Goal: Information Seeking & Learning: Find specific fact

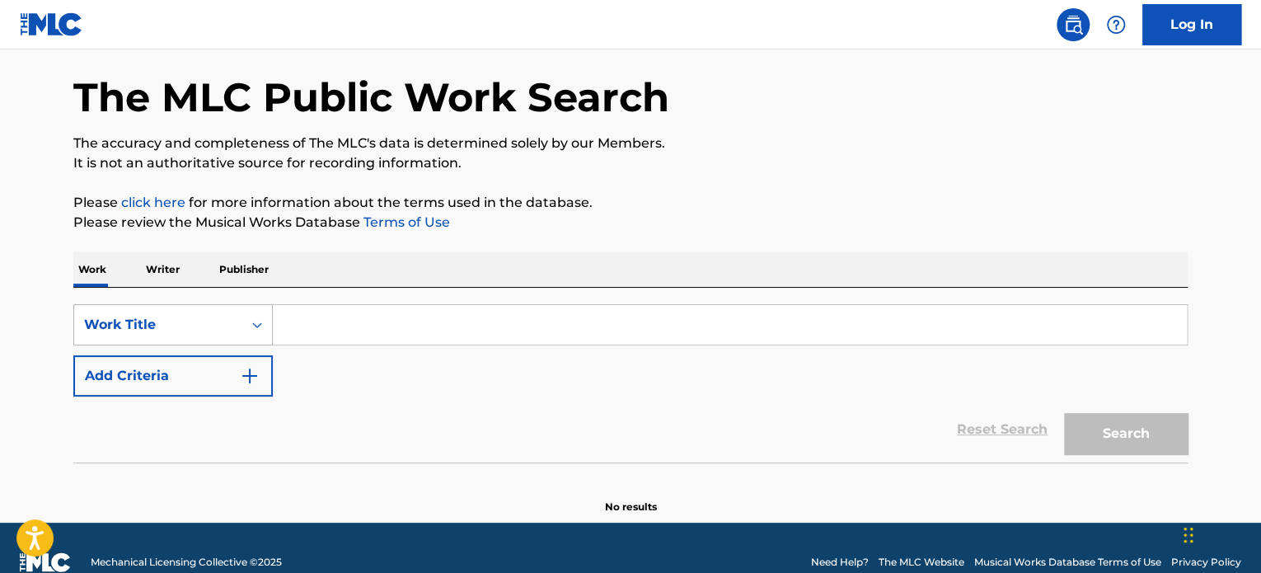
click at [189, 345] on div "Work Title" at bounding box center [172, 324] width 199 height 41
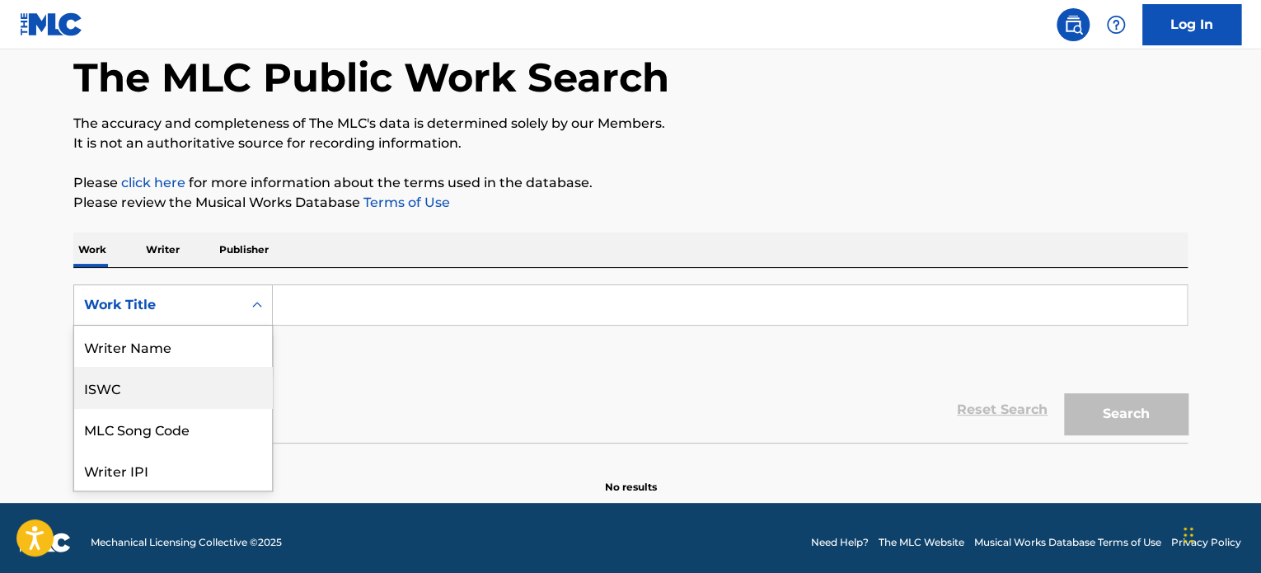
click at [138, 400] on div "ISWC" at bounding box center [173, 387] width 198 height 41
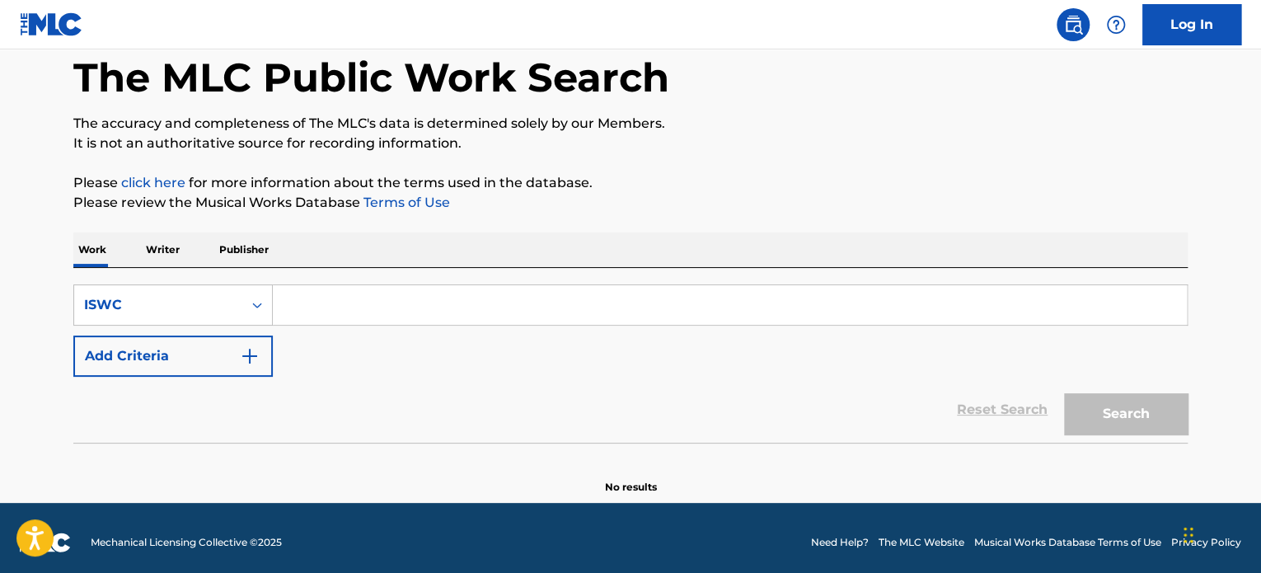
click at [324, 309] on input "Search Form" at bounding box center [730, 305] width 914 height 40
paste input "T0700690578"
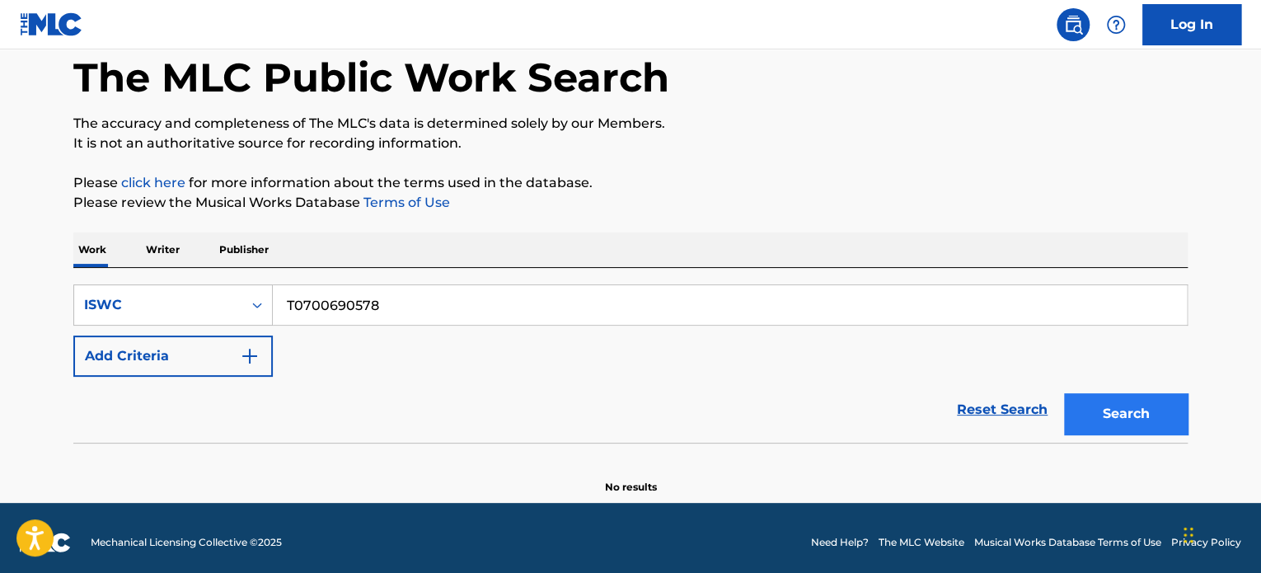
type input "T0700690578"
click at [1133, 400] on button "Search" at bounding box center [1126, 413] width 124 height 41
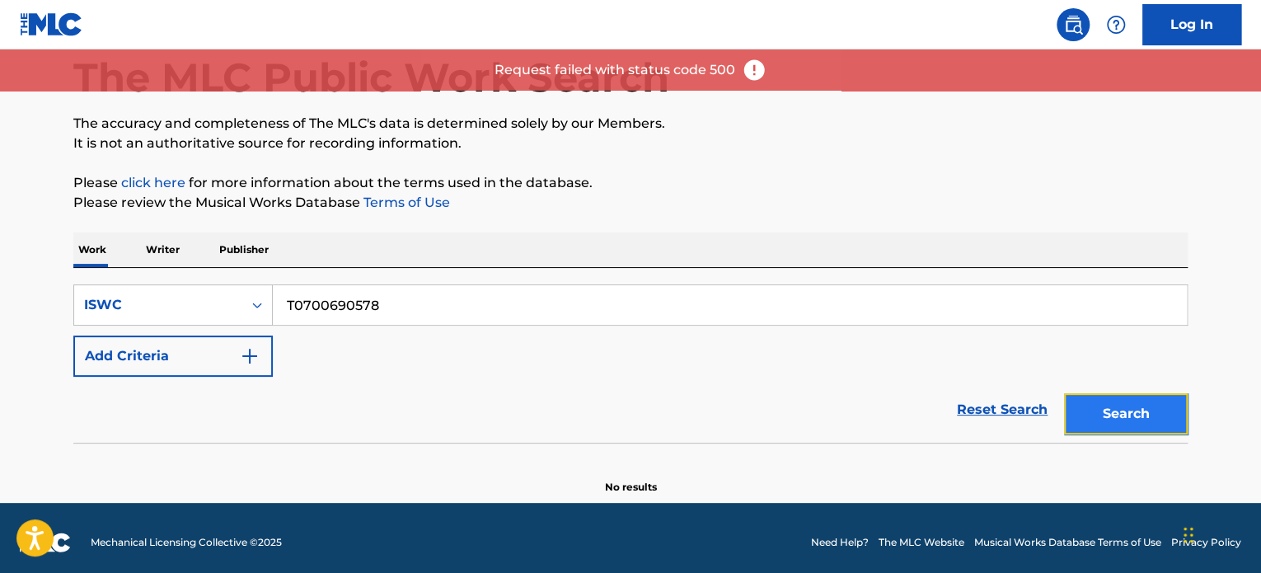
click at [1097, 409] on button "Search" at bounding box center [1126, 413] width 124 height 41
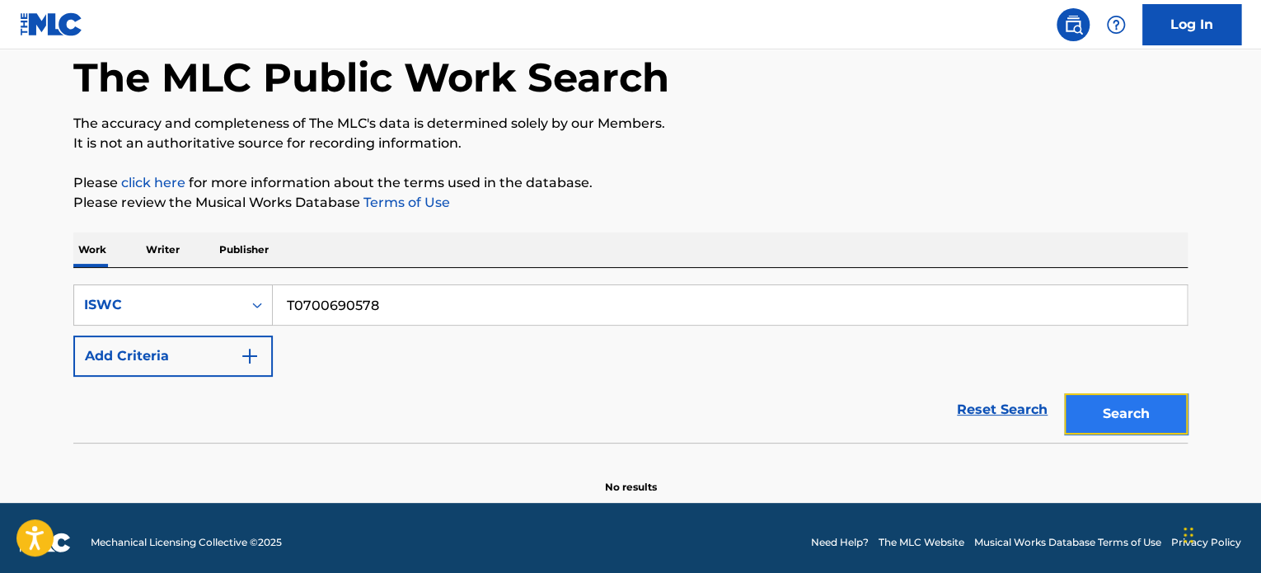
click at [1111, 407] on button "Search" at bounding box center [1126, 413] width 124 height 41
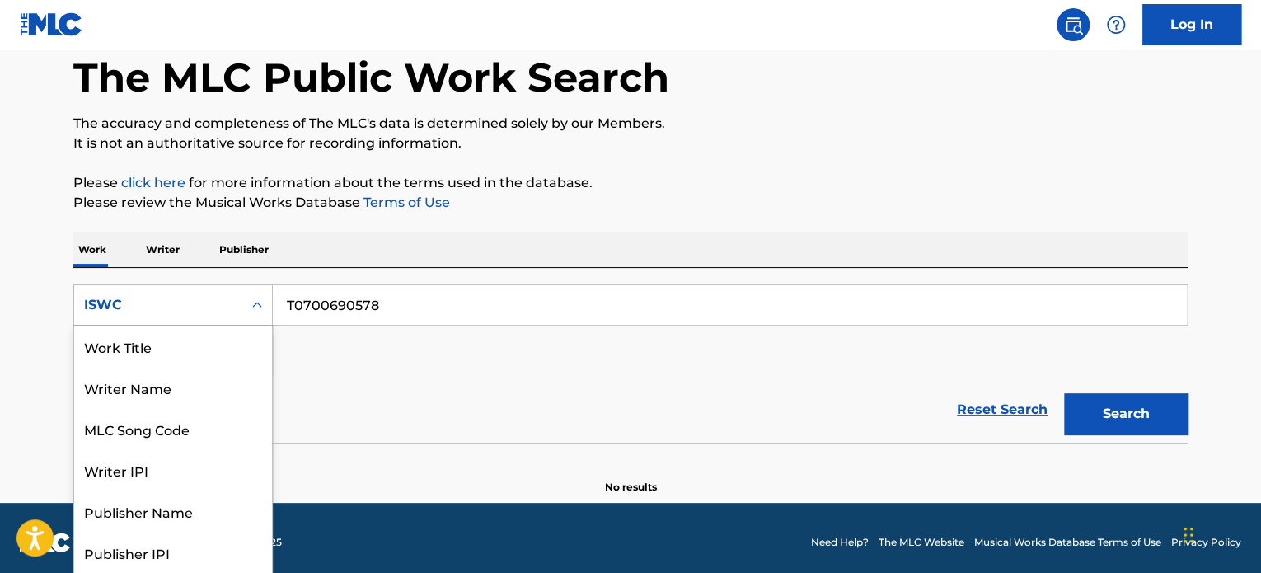
scroll to position [82, 0]
click at [241, 297] on div "ISWC" at bounding box center [158, 304] width 168 height 31
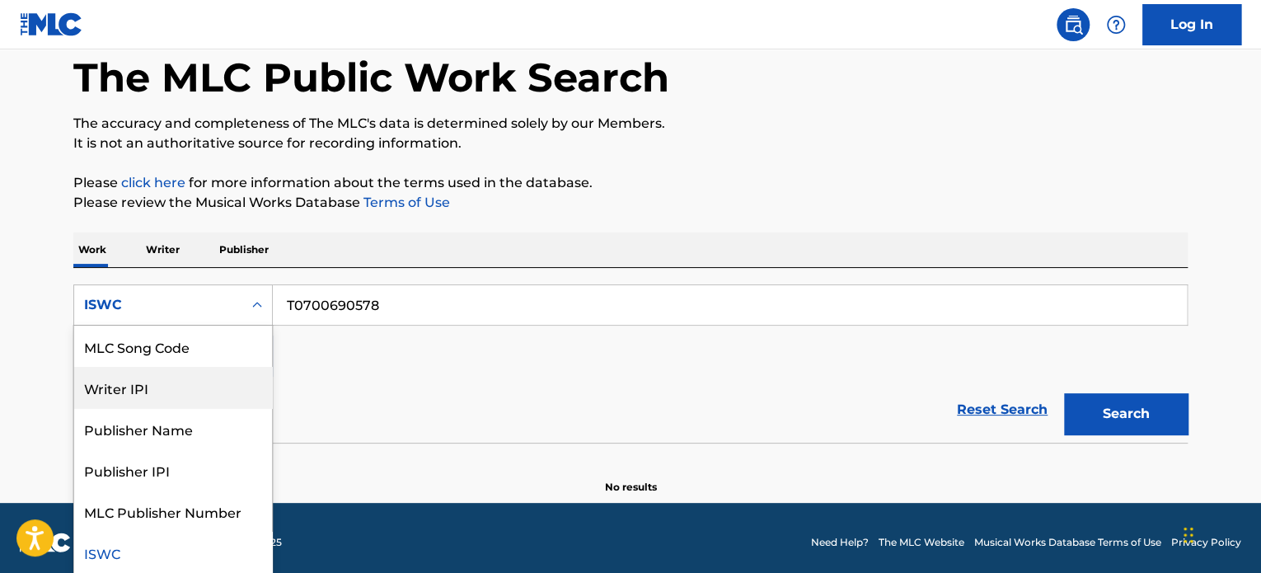
scroll to position [0, 0]
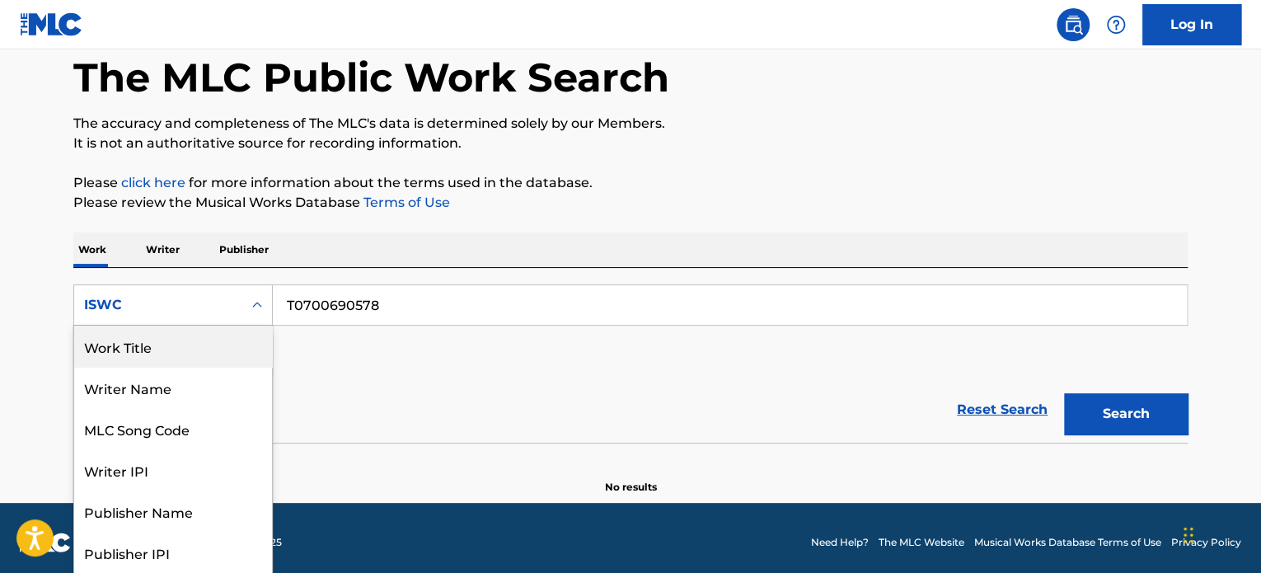
click at [159, 349] on div "Work Title" at bounding box center [173, 345] width 198 height 41
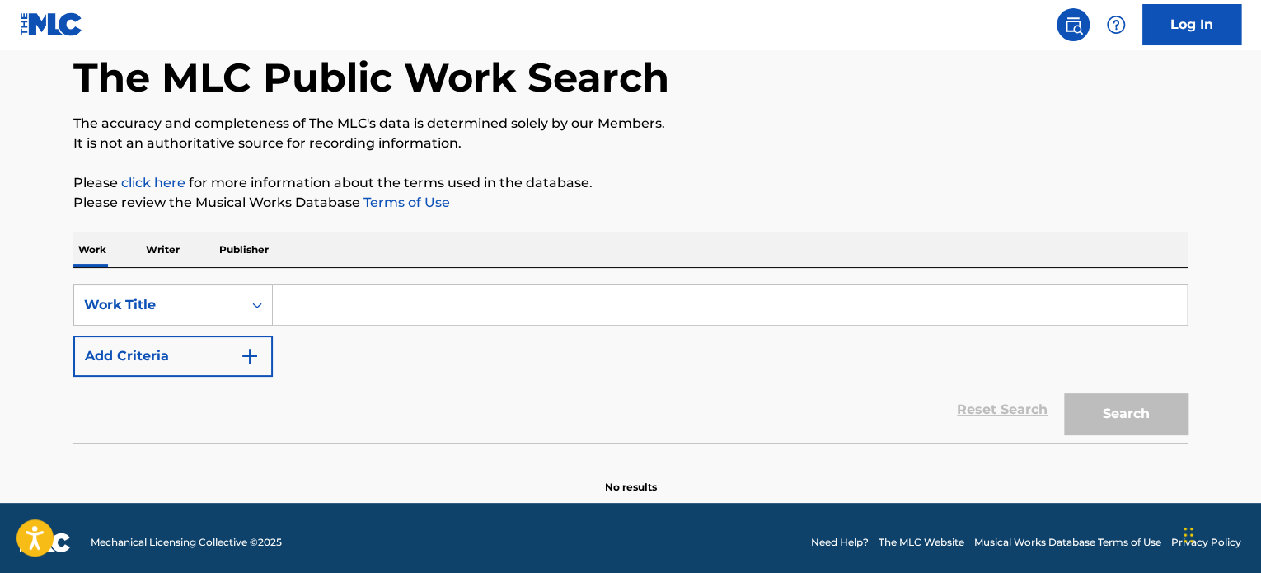
click at [320, 309] on input "Search Form" at bounding box center [730, 305] width 914 height 40
paste input "Ghetto Bird"
type input "Ghetto Bird"
click at [1130, 414] on button "Search" at bounding box center [1126, 413] width 124 height 41
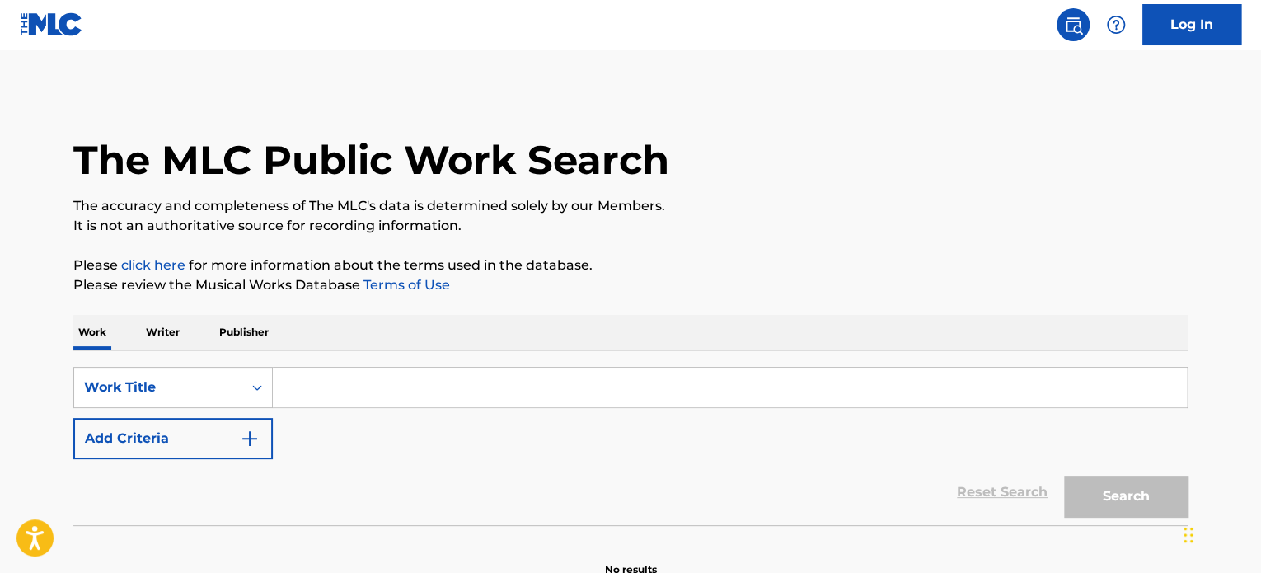
click at [346, 391] on input "Search Form" at bounding box center [730, 387] width 914 height 40
paste input "Ghetto Bird Ice Cube"
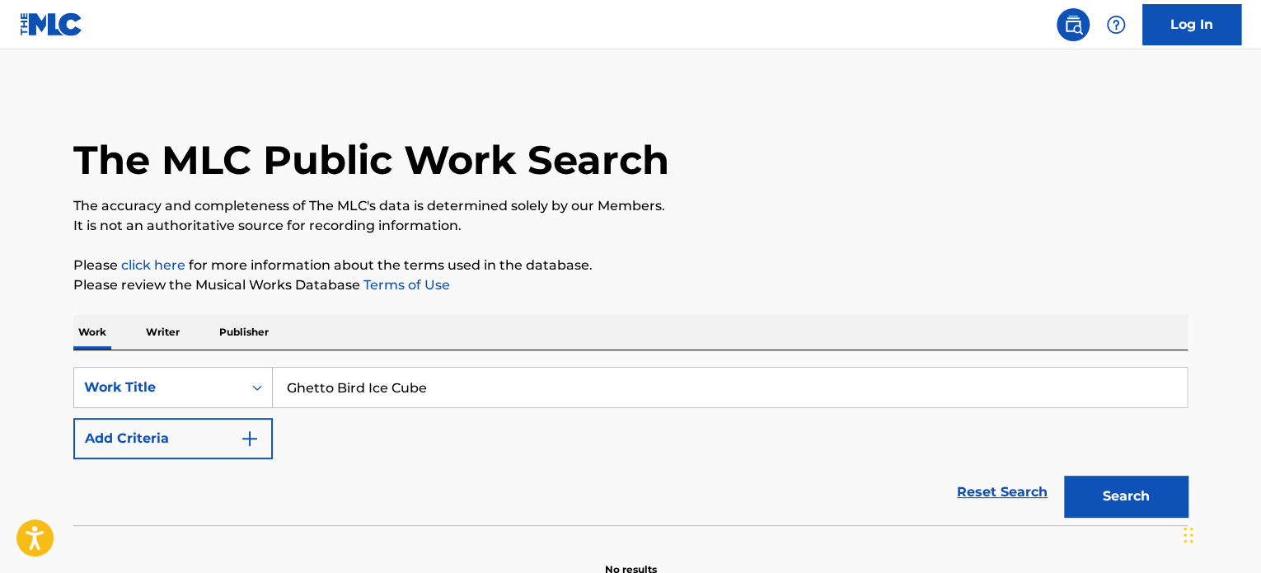
drag, startPoint x: 358, startPoint y: 385, endPoint x: 458, endPoint y: 378, distance: 99.9
click at [458, 378] on input "Ghetto Bird Ice Cube" at bounding box center [730, 387] width 914 height 40
click at [446, 382] on input "Ghetto Bird Ice Cube" at bounding box center [730, 387] width 914 height 40
drag, startPoint x: 375, startPoint y: 382, endPoint x: 479, endPoint y: 387, distance: 103.9
click at [479, 387] on input "Ghetto Bird Ice Cube" at bounding box center [730, 387] width 914 height 40
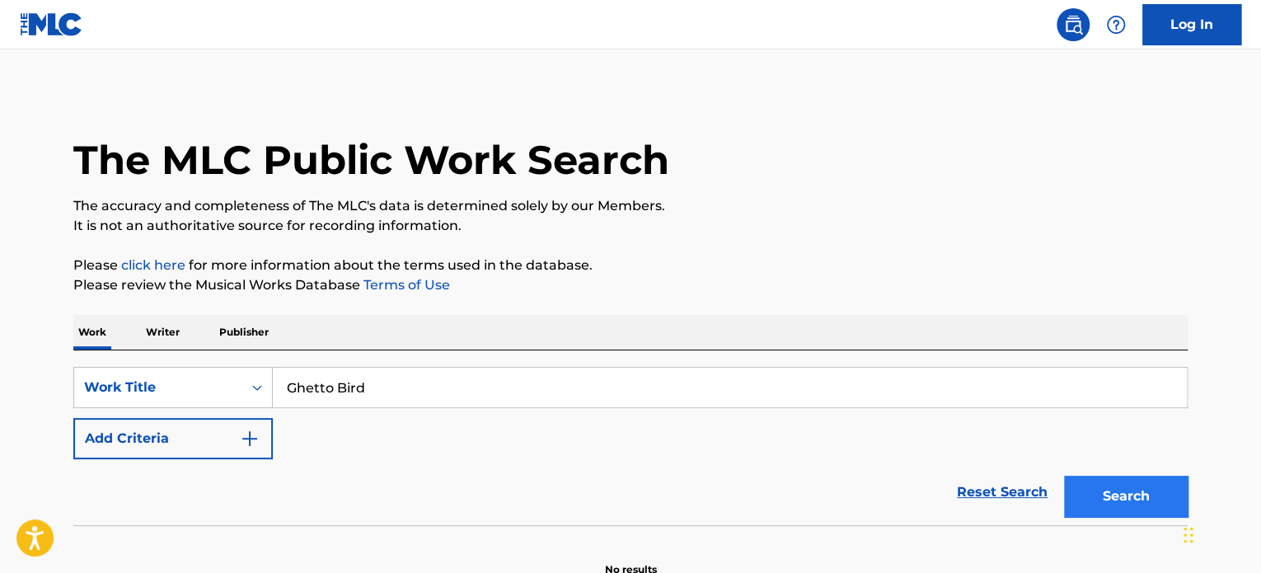
type input "Ghetto Bird"
click at [1099, 499] on button "Search" at bounding box center [1126, 495] width 124 height 41
click at [1122, 484] on button "Search" at bounding box center [1126, 495] width 124 height 41
